Goal: Task Accomplishment & Management: Manage account settings

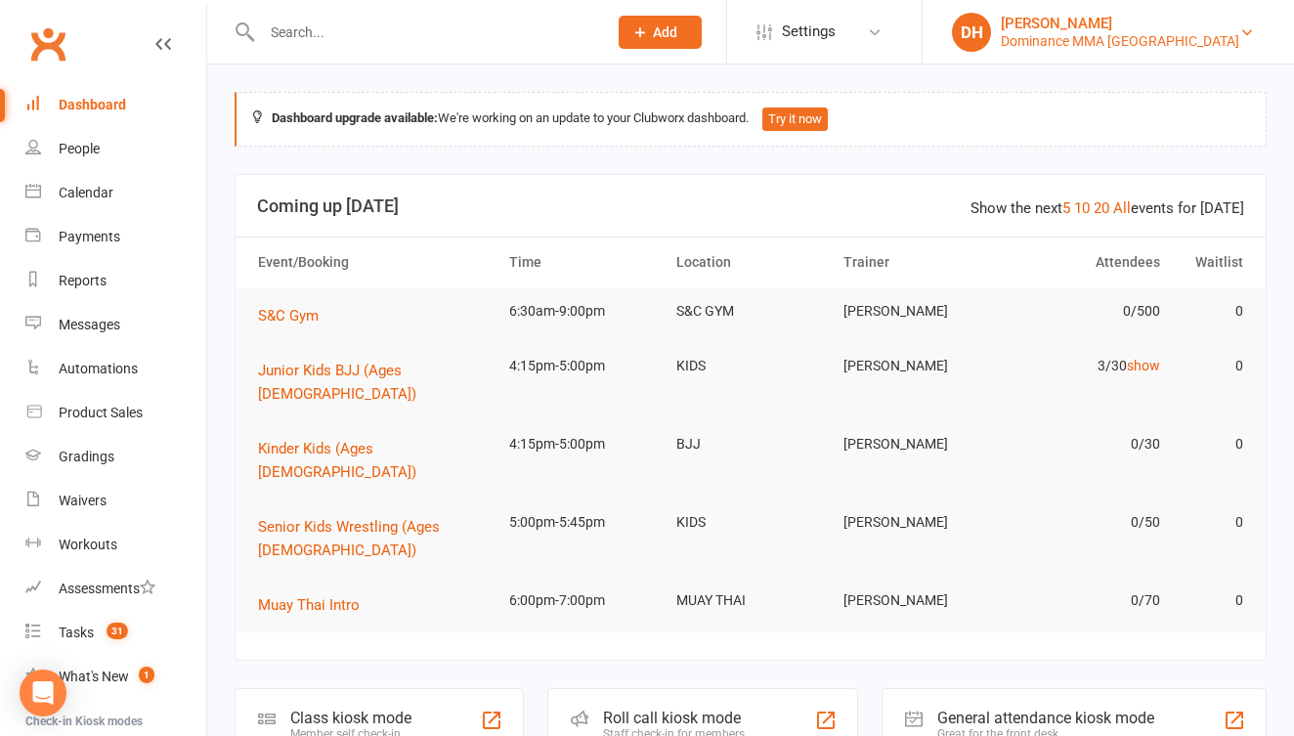
click at [1240, 41] on link "DH [PERSON_NAME] Dominance MMA Abbotsford" at bounding box center [1108, 32] width 313 height 39
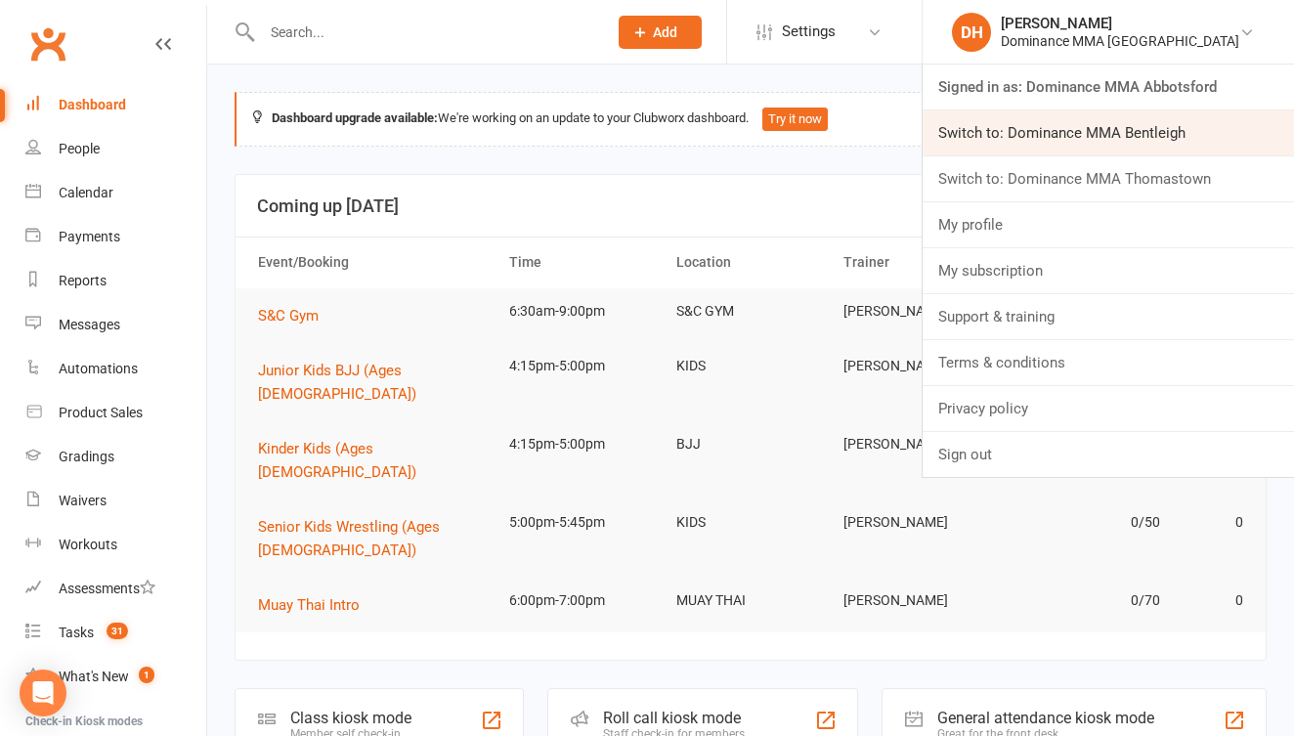
click at [1169, 135] on link "Switch to: Dominance MMA Bentleigh" at bounding box center [1108, 132] width 371 height 45
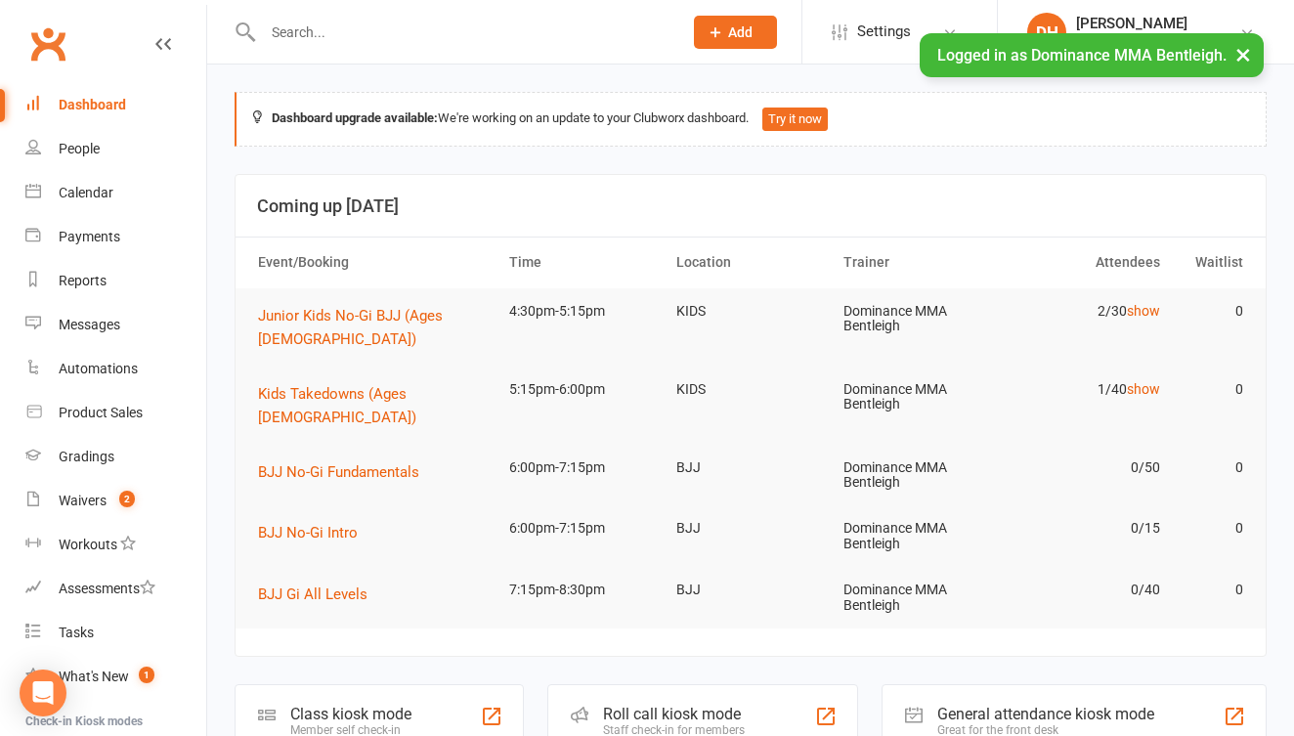
click at [1249, 52] on button "×" at bounding box center [1243, 54] width 35 height 42
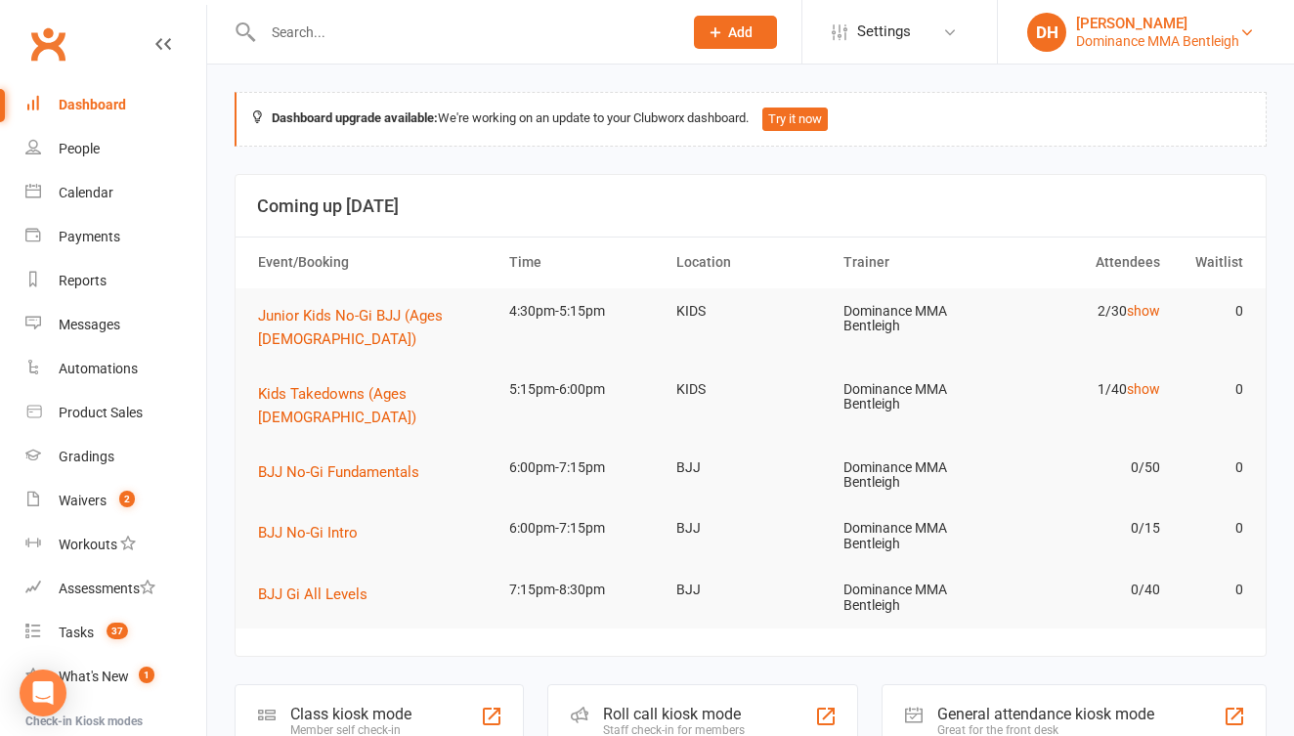
click at [1232, 27] on div "[PERSON_NAME]" at bounding box center [1157, 24] width 163 height 18
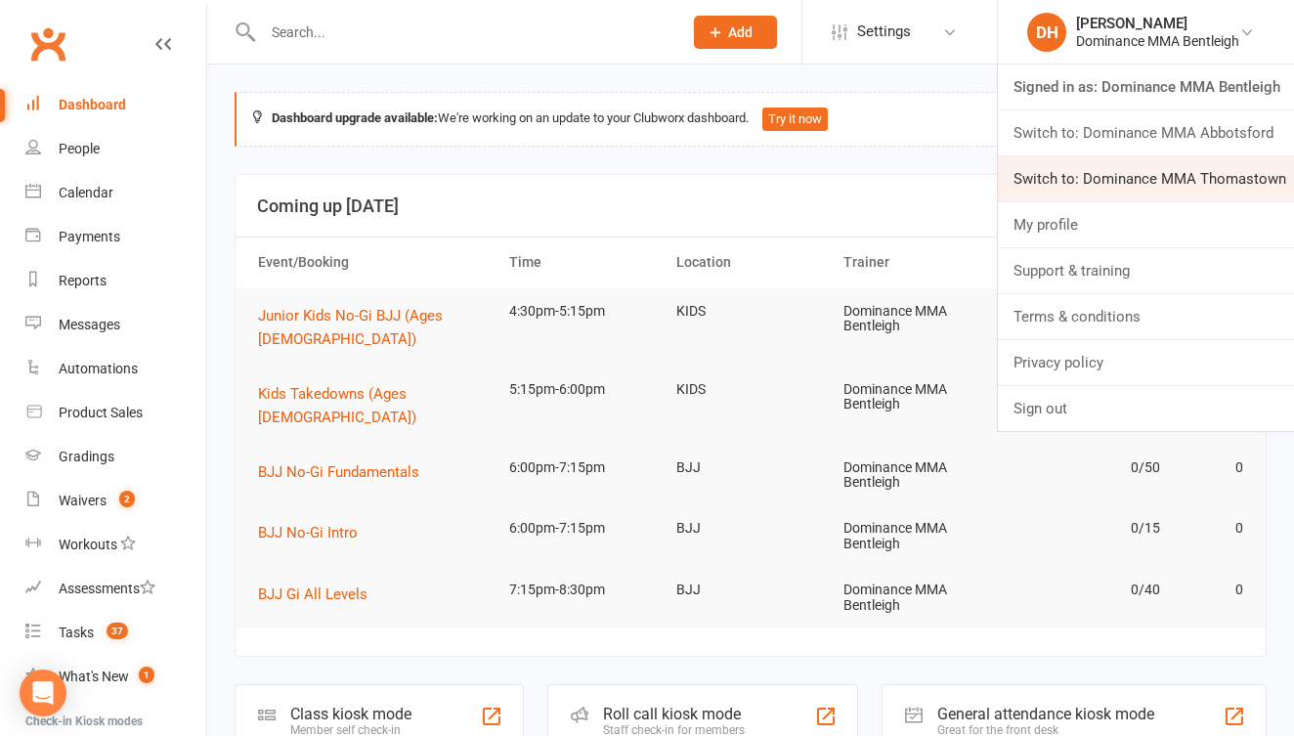
click at [1213, 177] on link "Switch to: Dominance MMA Thomastown" at bounding box center [1146, 178] width 296 height 45
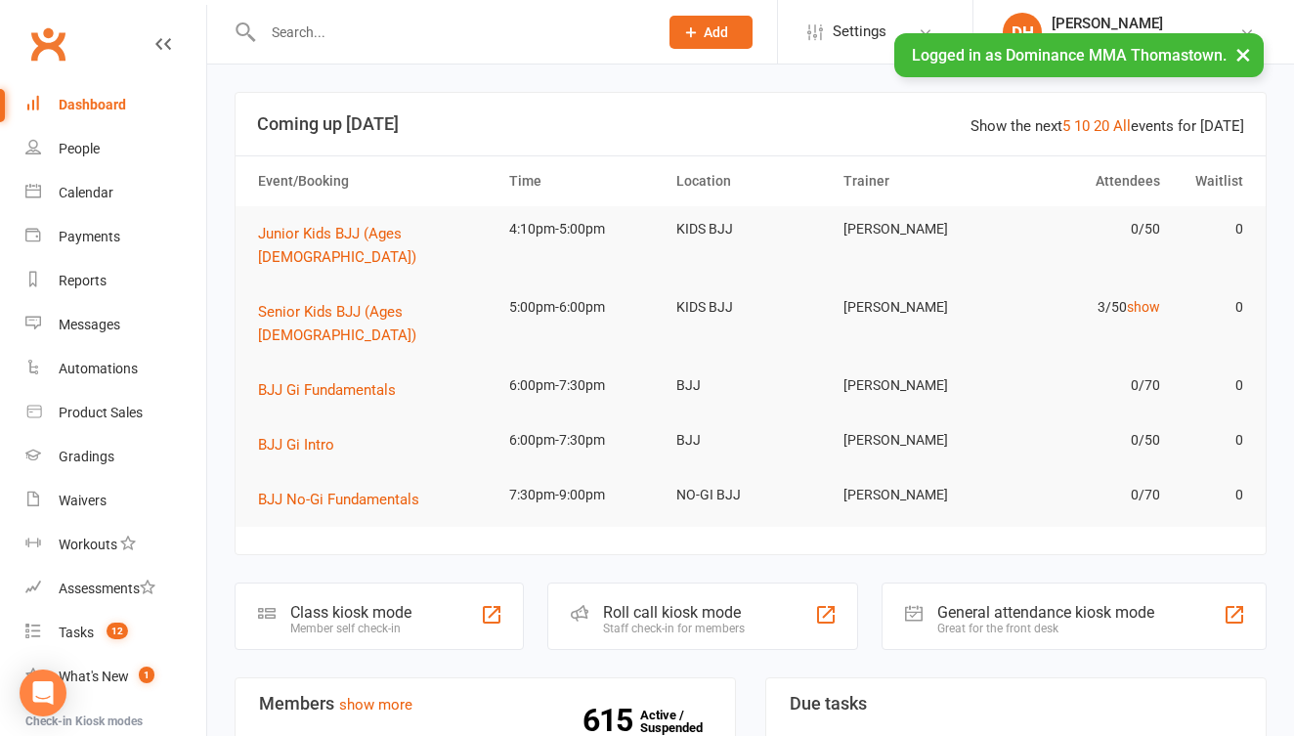
click at [1248, 51] on button "×" at bounding box center [1243, 54] width 35 height 42
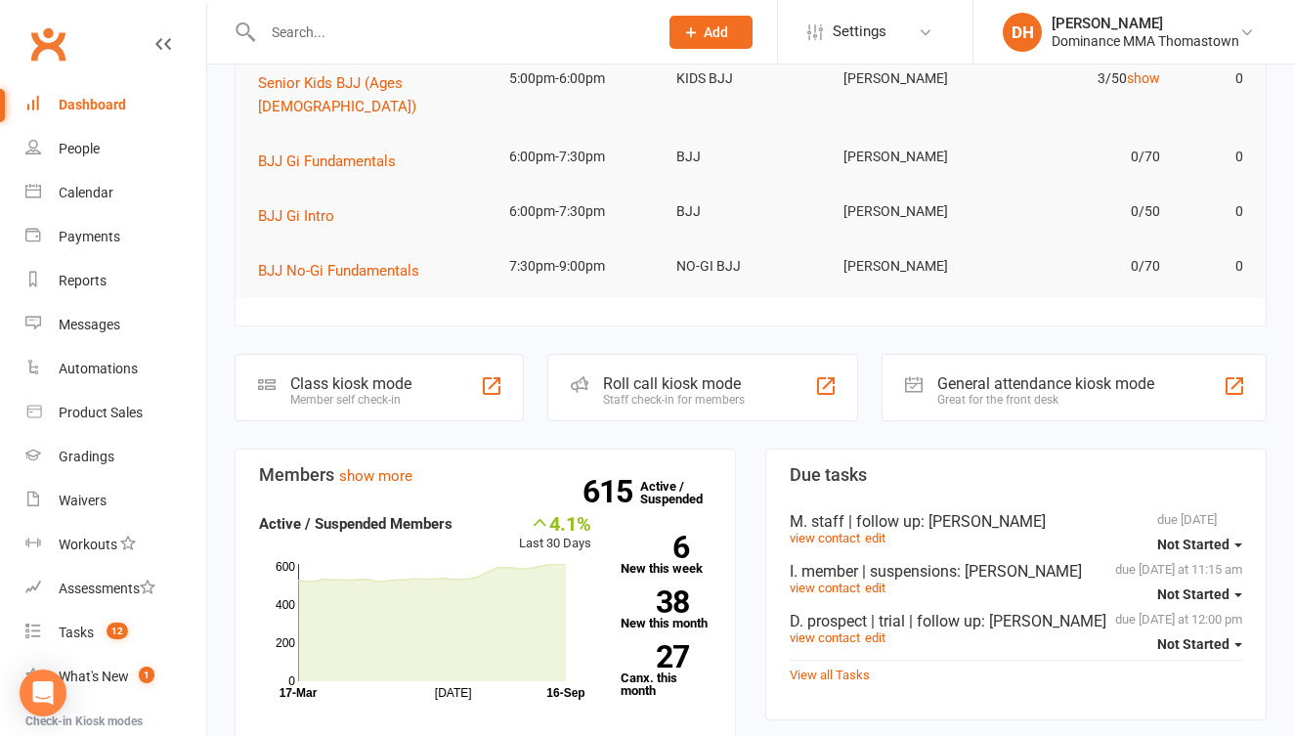
scroll to position [365, 0]
